Goal: Use online tool/utility: Utilize a website feature to perform a specific function

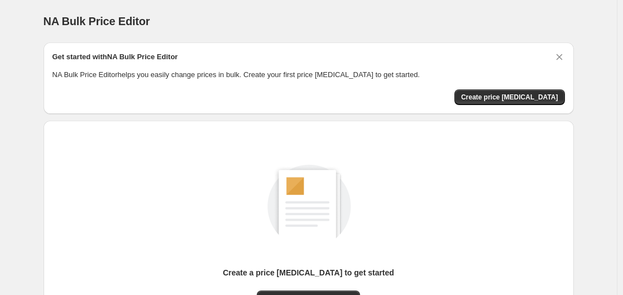
scroll to position [123, 0]
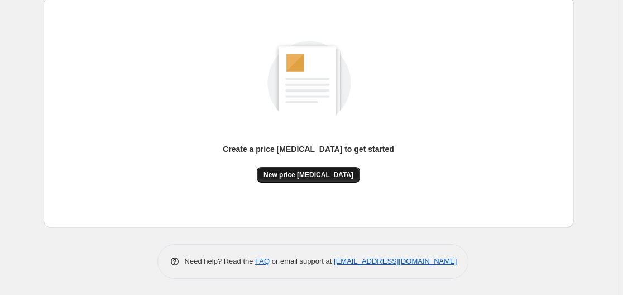
click at [304, 171] on span "New price [MEDICAL_DATA]" at bounding box center [308, 174] width 90 height 9
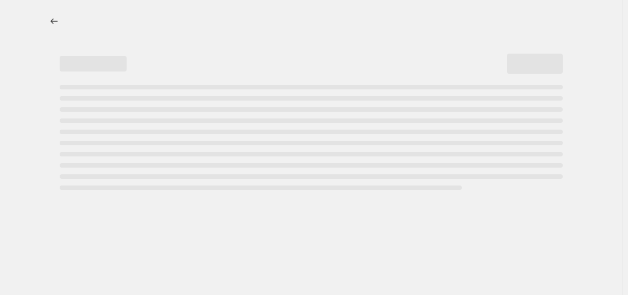
select select "percentage"
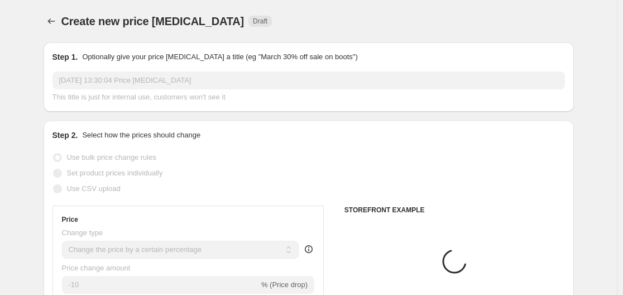
scroll to position [167, 0]
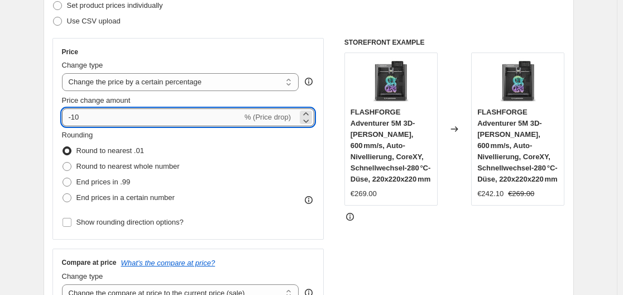
drag, startPoint x: 74, startPoint y: 116, endPoint x: 86, endPoint y: 116, distance: 11.7
click at [86, 116] on input "-10" at bounding box center [152, 117] width 180 height 18
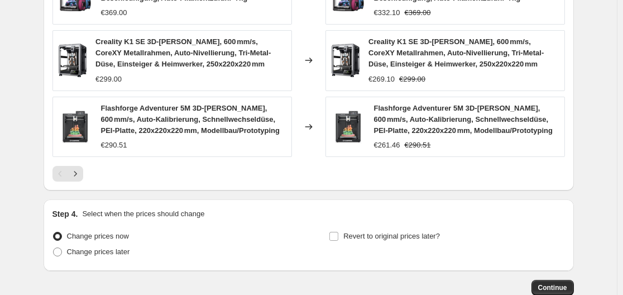
scroll to position [893, 0]
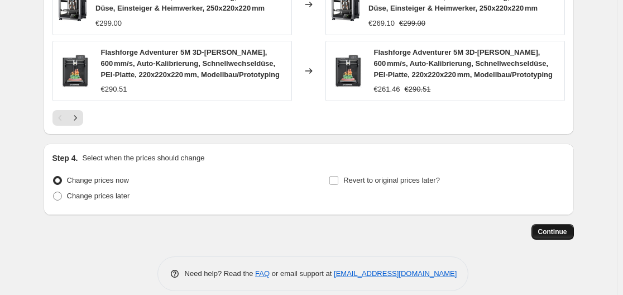
type input "-30"
click at [543, 227] on span "Continue" at bounding box center [552, 231] width 29 height 9
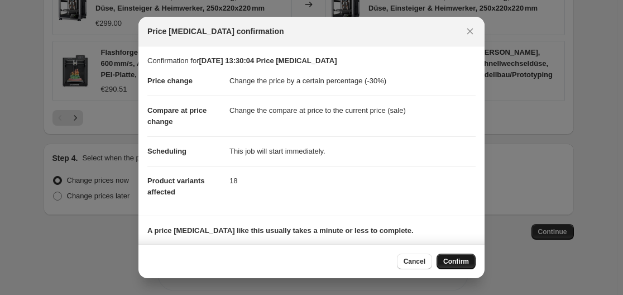
click at [455, 262] on span "Confirm" at bounding box center [456, 261] width 26 height 9
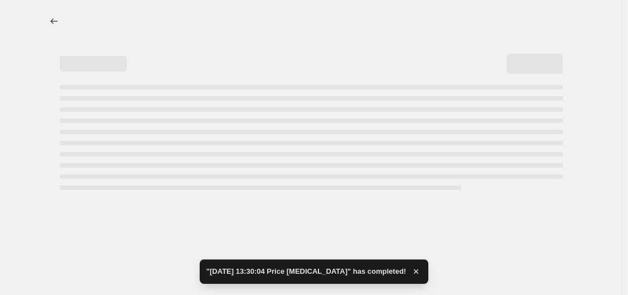
select select "percentage"
